Goal: Transaction & Acquisition: Purchase product/service

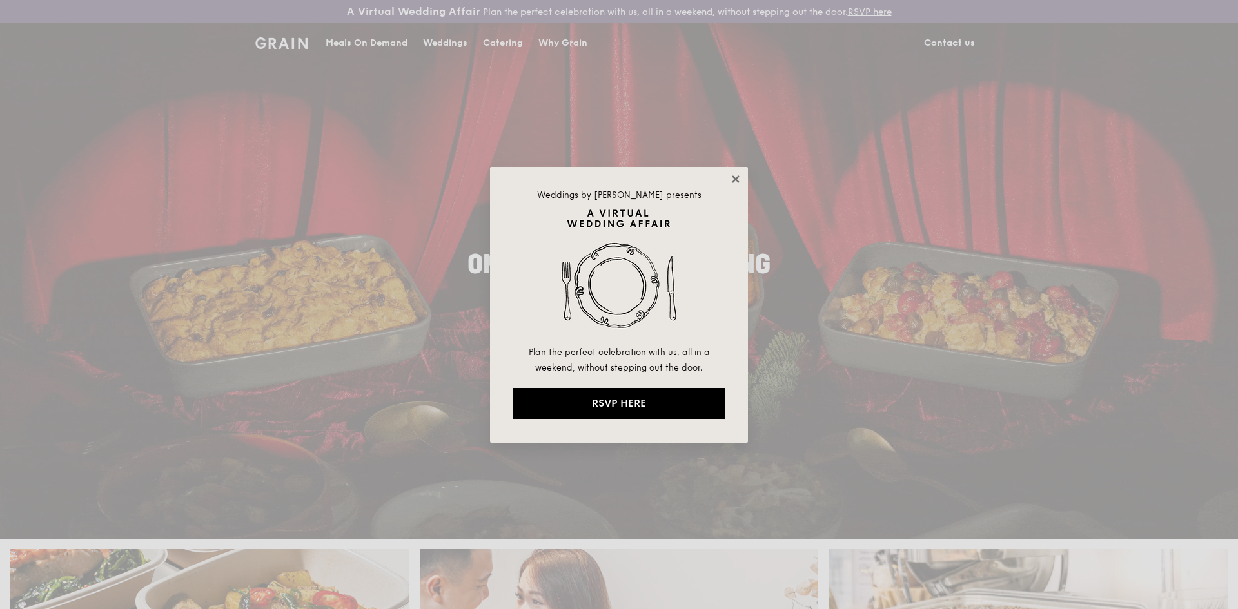
click at [737, 182] on icon at bounding box center [736, 179] width 12 height 12
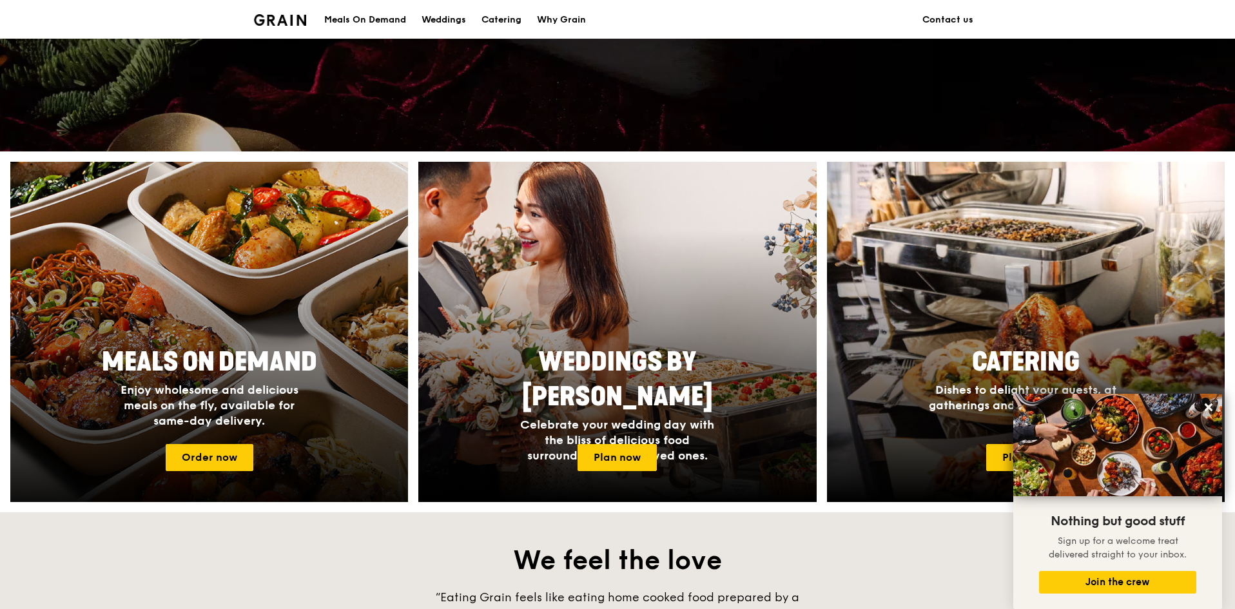
scroll to position [387, 0]
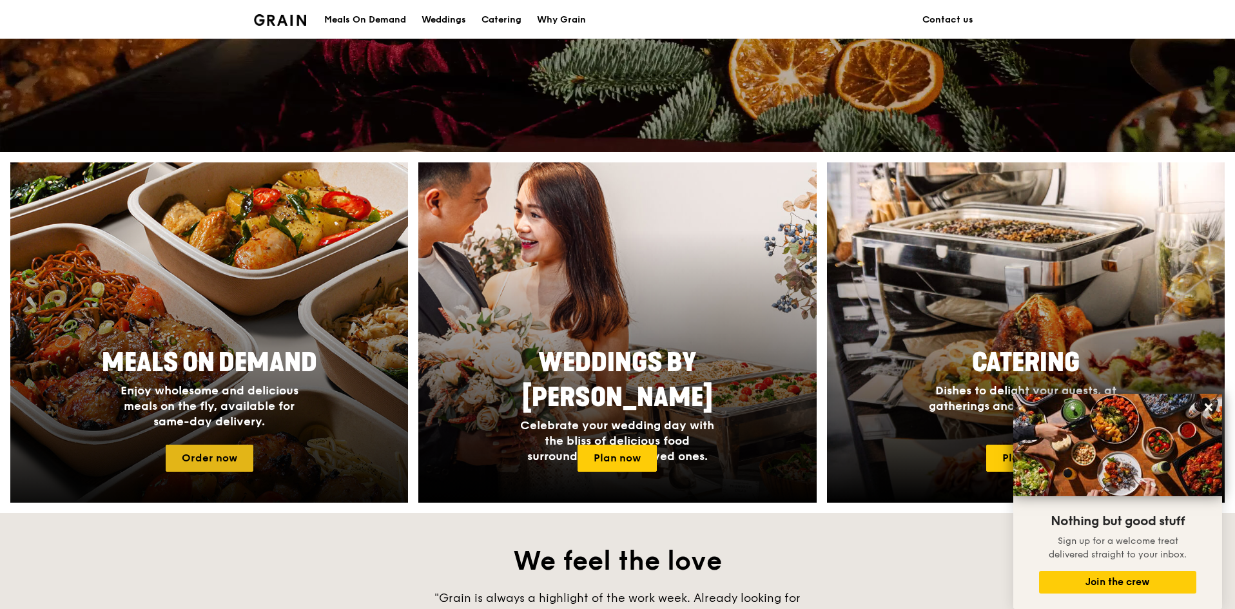
click at [216, 463] on link "Order now" at bounding box center [210, 458] width 88 height 27
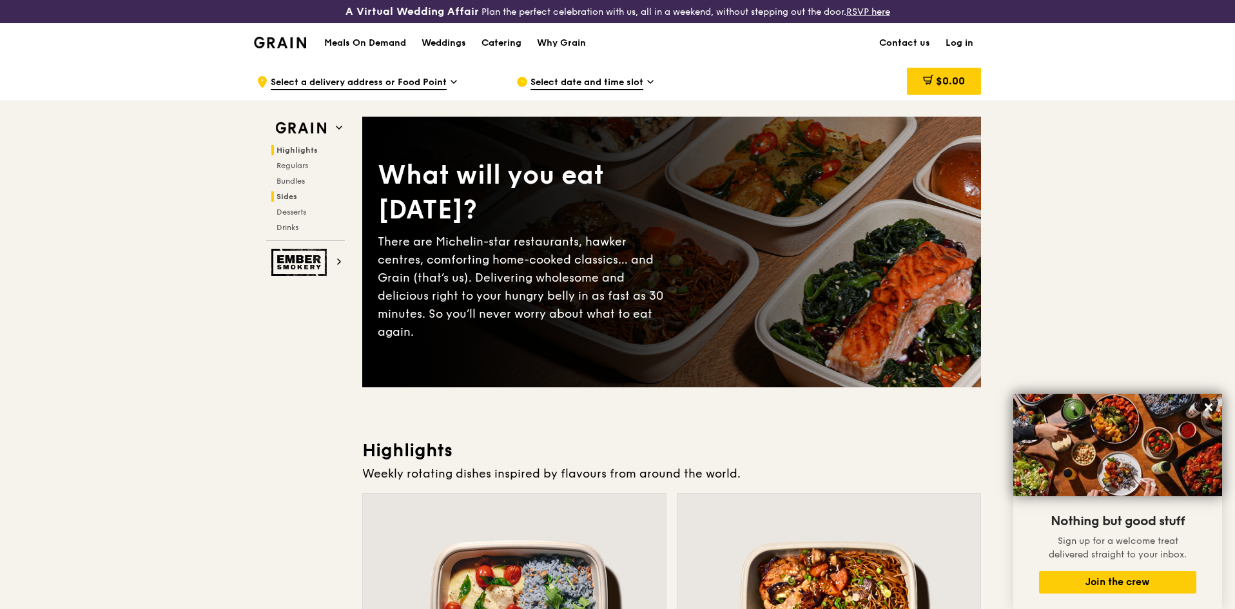
click at [287, 200] on span "Sides" at bounding box center [287, 196] width 21 height 9
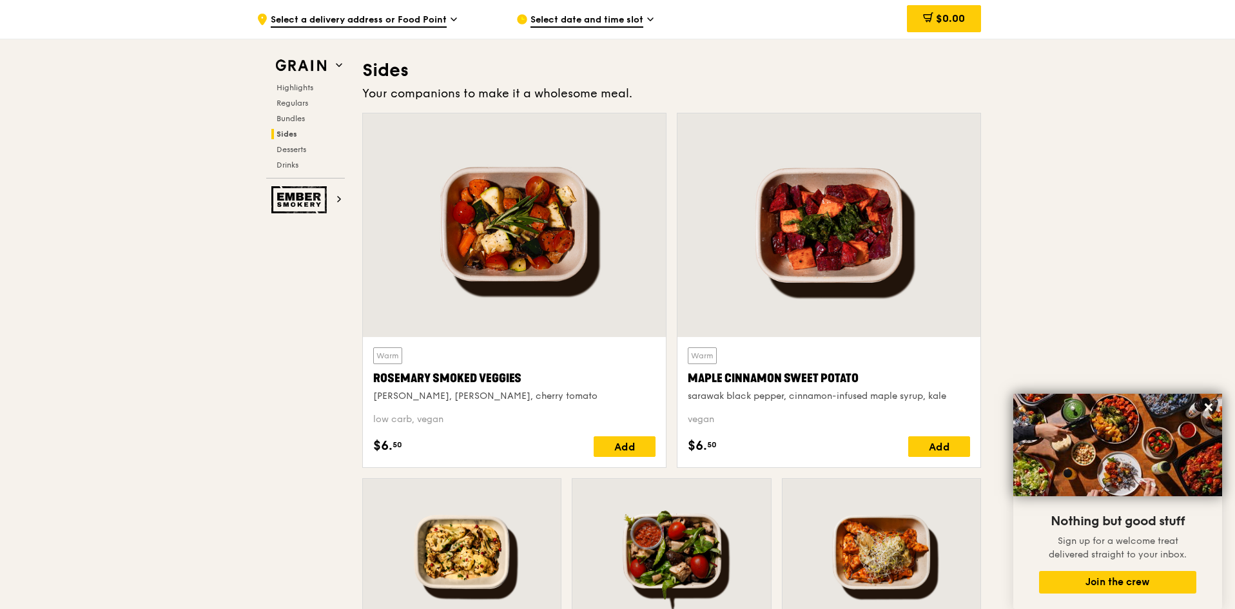
scroll to position [2883, 0]
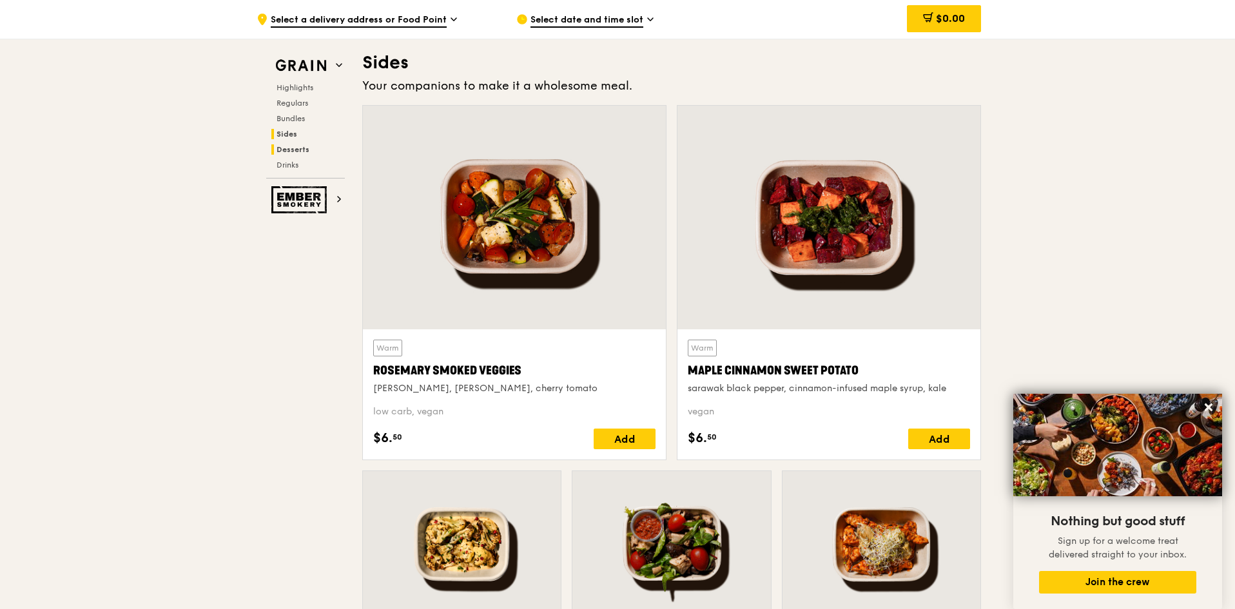
click at [299, 146] on span "Desserts" at bounding box center [293, 149] width 33 height 9
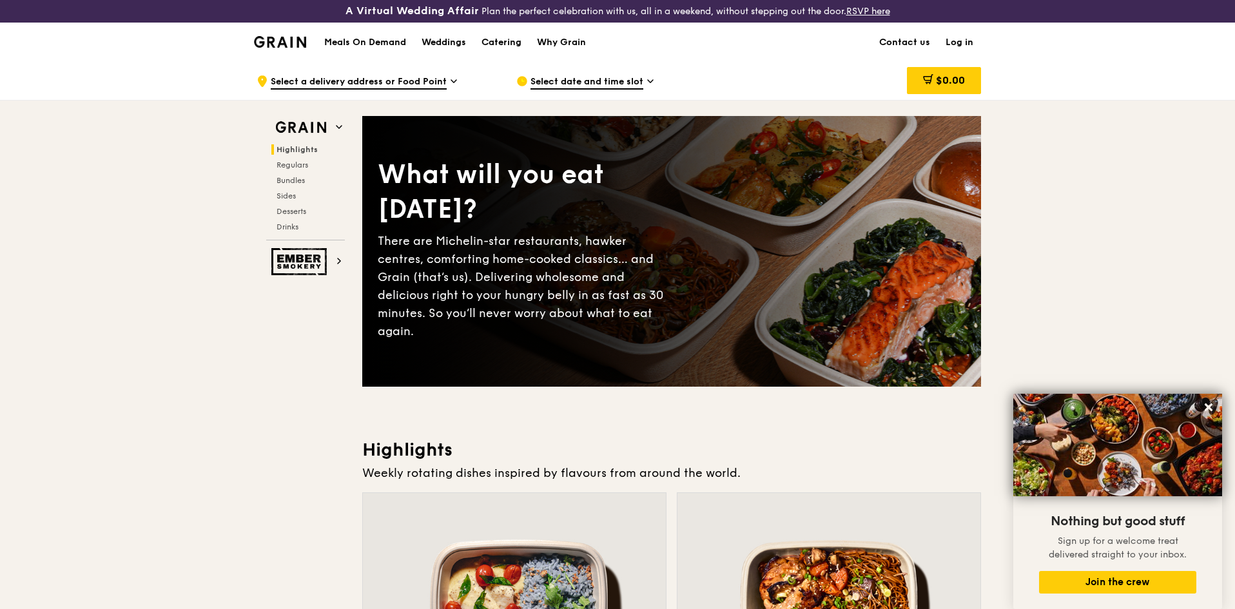
scroll to position [0, 0]
click at [514, 45] on div "Catering" at bounding box center [502, 43] width 40 height 39
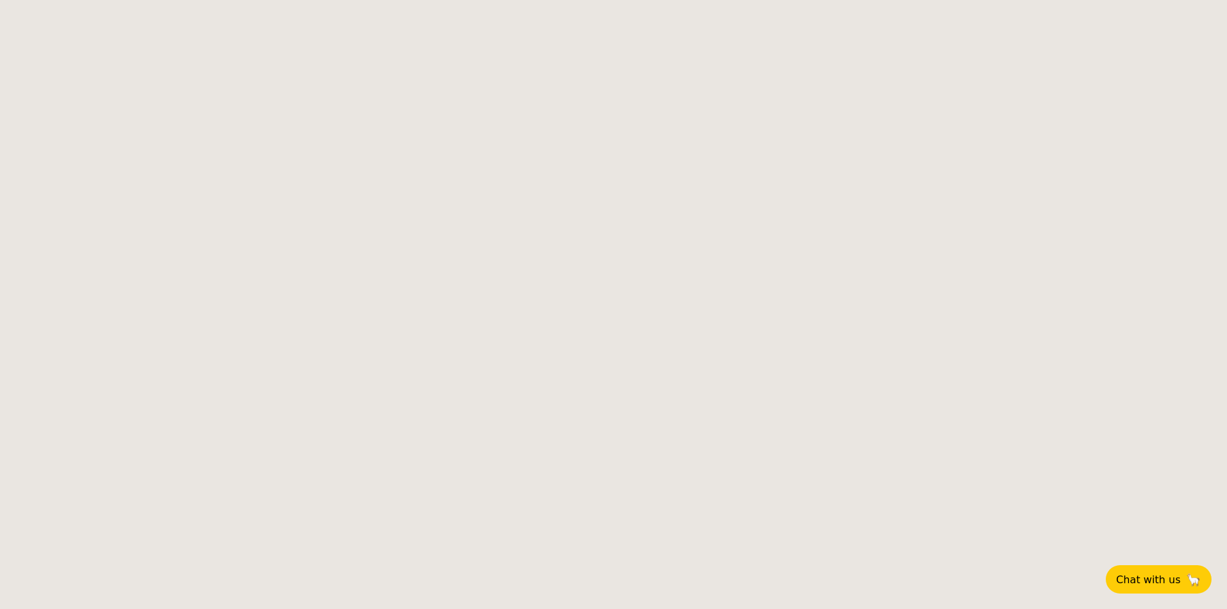
select select
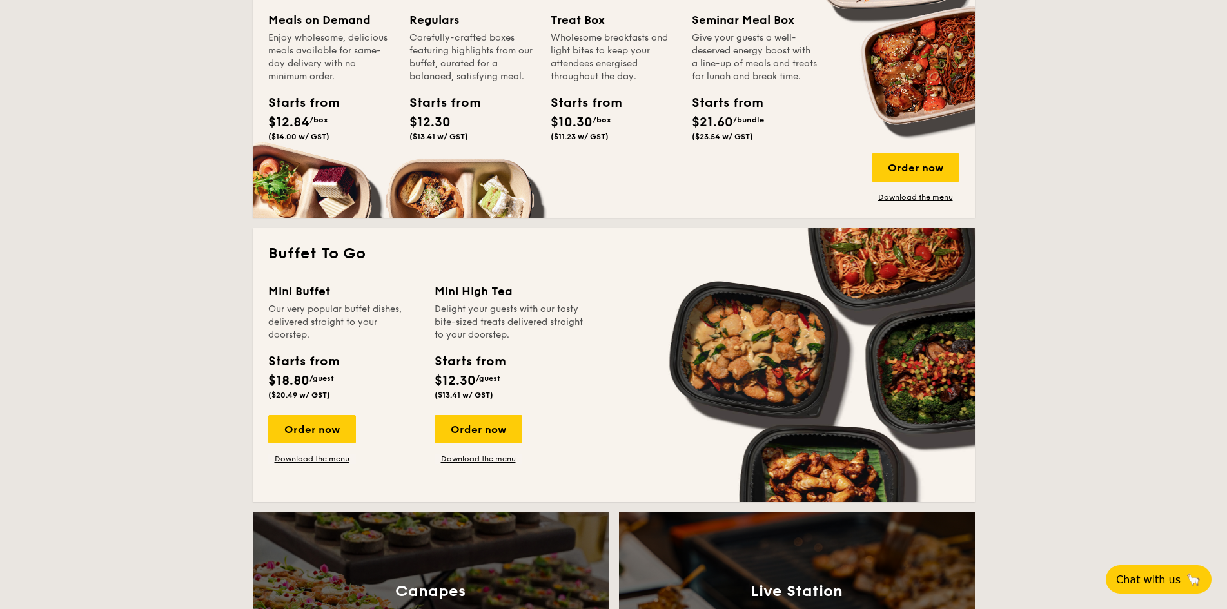
scroll to position [516, 0]
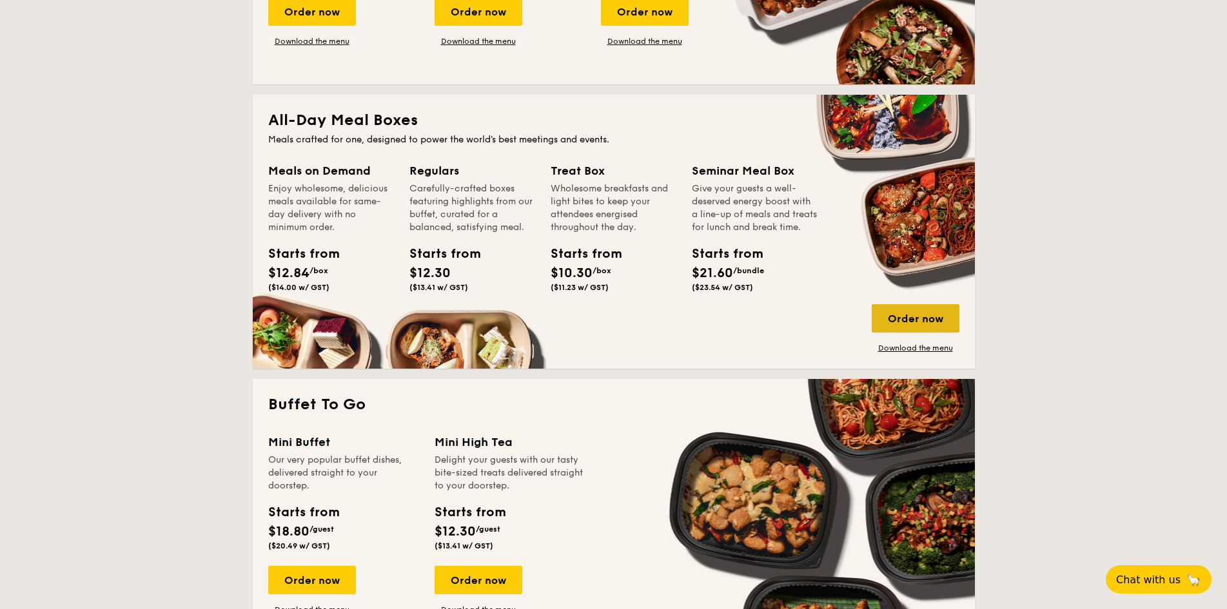
click at [920, 324] on div "Order now" at bounding box center [916, 318] width 88 height 28
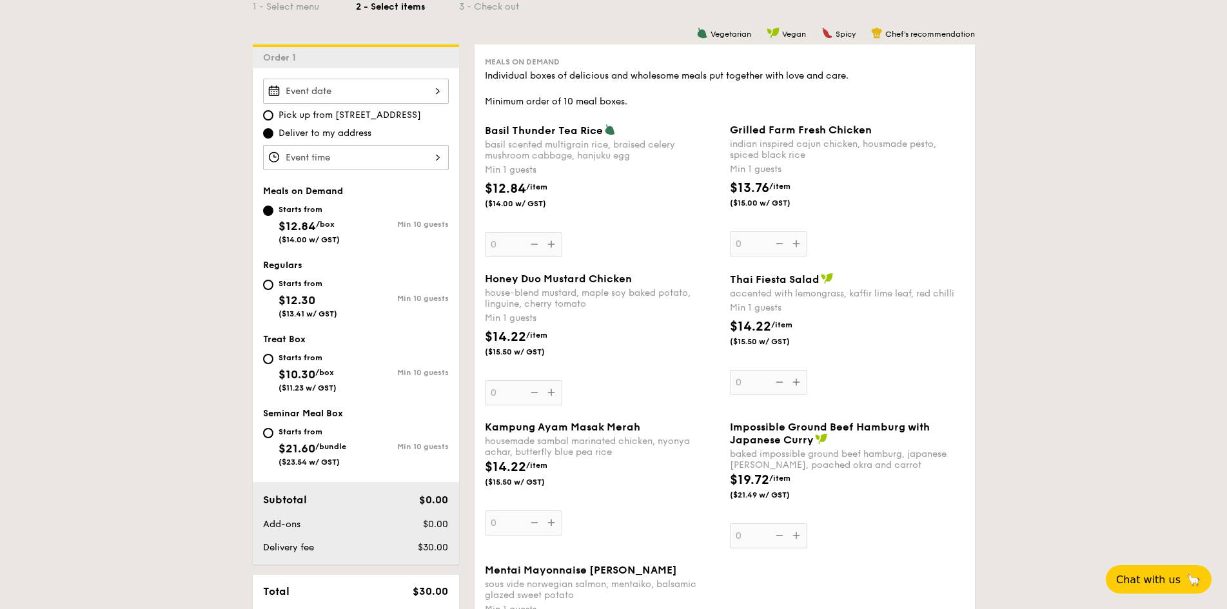
scroll to position [322, 0]
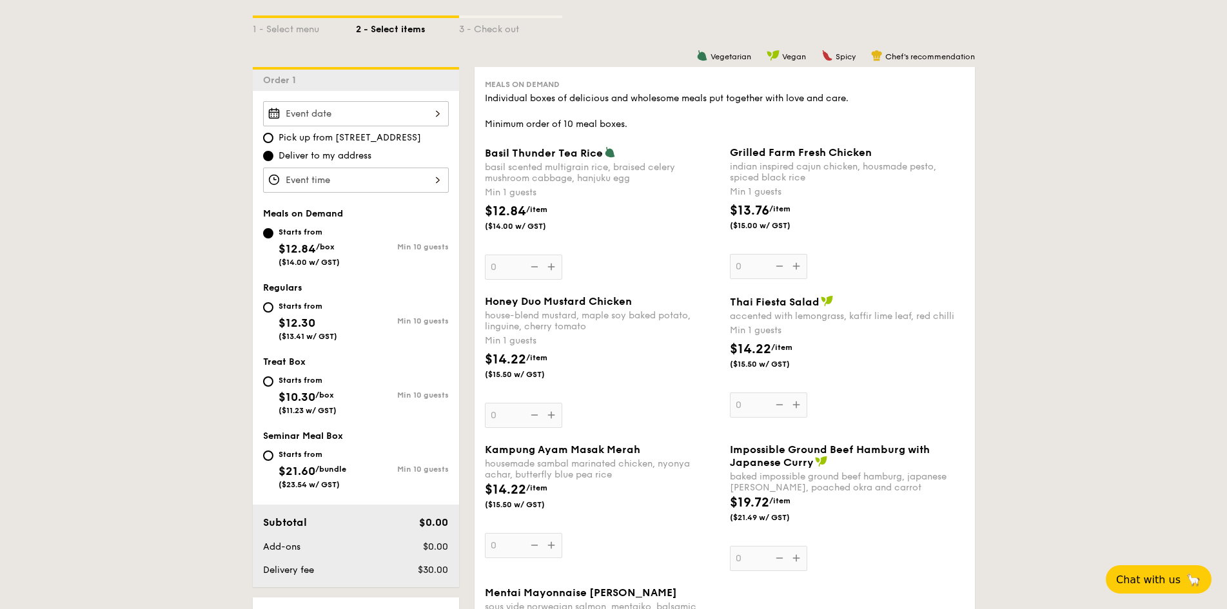
click at [273, 380] on div "Starts from $10.30 /box ($11.23 w/ GST)" at bounding box center [309, 394] width 93 height 43
click at [273, 380] on input "Starts from $10.30 /box ($11.23 w/ GST) Min 10 guests" at bounding box center [268, 381] width 10 height 10
radio input "true"
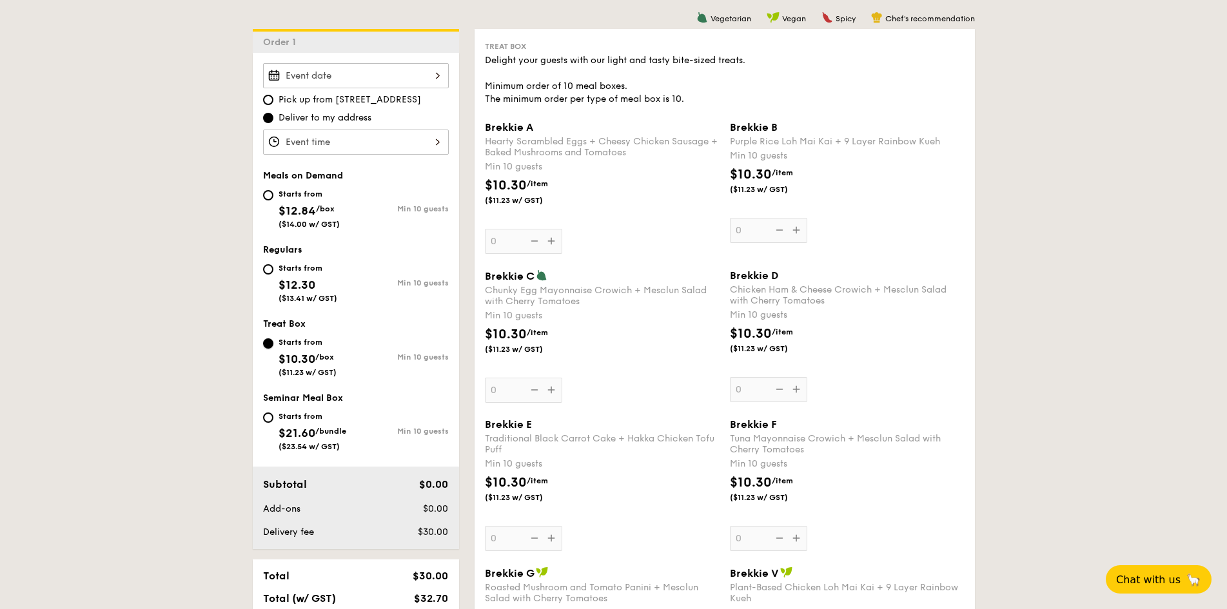
scroll to position [516, 0]
